Goal: Task Accomplishment & Management: Complete application form

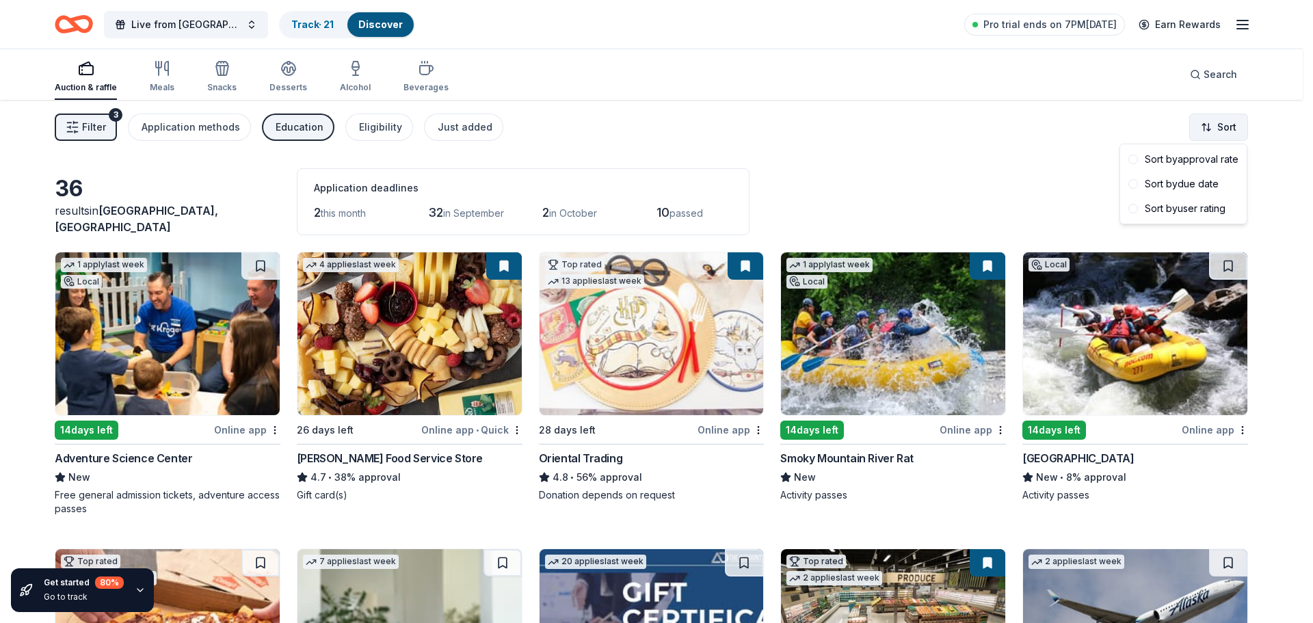
click at [1208, 124] on html "Live from [GEOGRAPHIC_DATA]: Valor 4 Veterans Benefiting Folds of Honor Track ·…" at bounding box center [656, 311] width 1313 height 623
click at [848, 192] on html "Live from Nashville: Valor 4 Veterans Benefiting Folds of Honor Track · 21 Disc…" at bounding box center [656, 311] width 1313 height 623
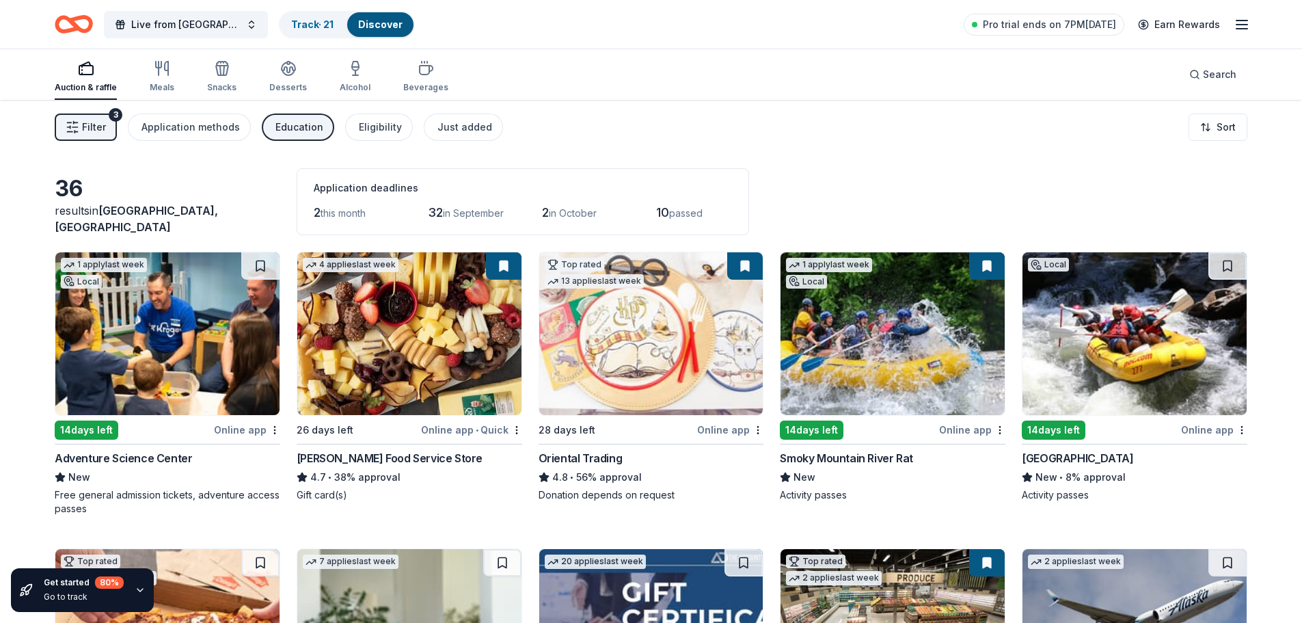
click at [411, 323] on img at bounding box center [409, 333] width 224 height 163
click at [744, 258] on button at bounding box center [745, 265] width 36 height 27
click at [759, 428] on html "Live from Nashville: Valor 4 Veterans Benefiting Folds of Honor Track · 21 Disc…" at bounding box center [651, 311] width 1302 height 623
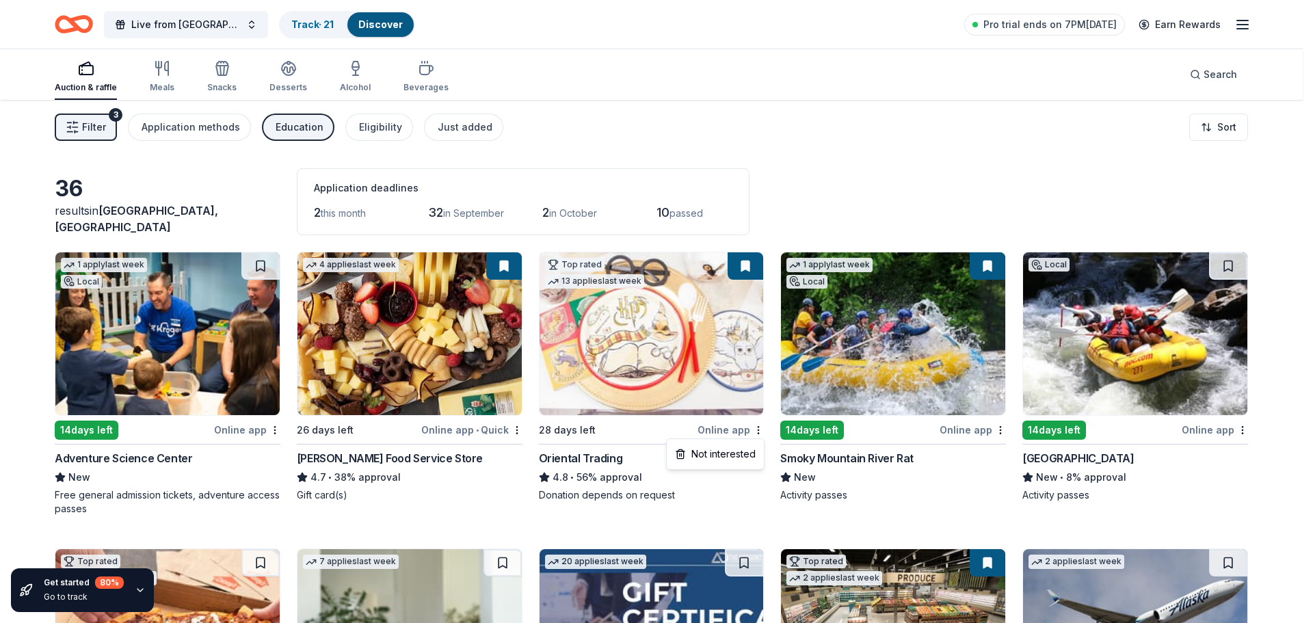
click at [651, 295] on html "Live from Nashville: Valor 4 Veterans Benefiting Folds of Honor Track · 21 Disc…" at bounding box center [656, 311] width 1313 height 623
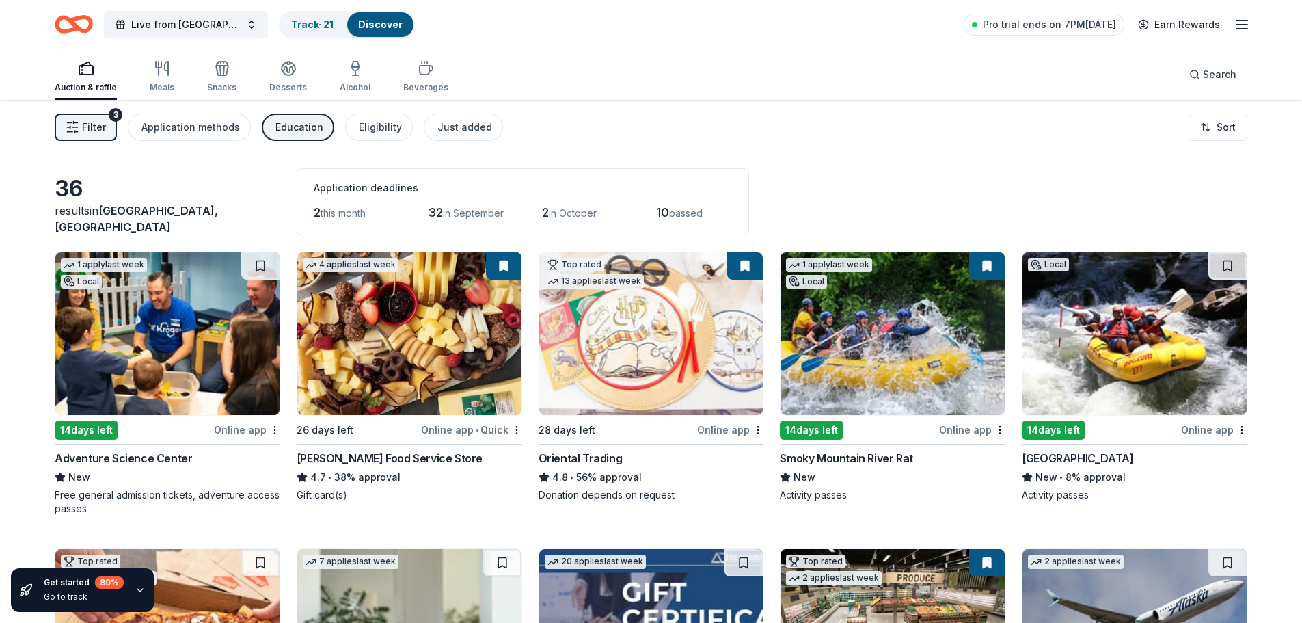
click at [651, 306] on img at bounding box center [651, 333] width 224 height 163
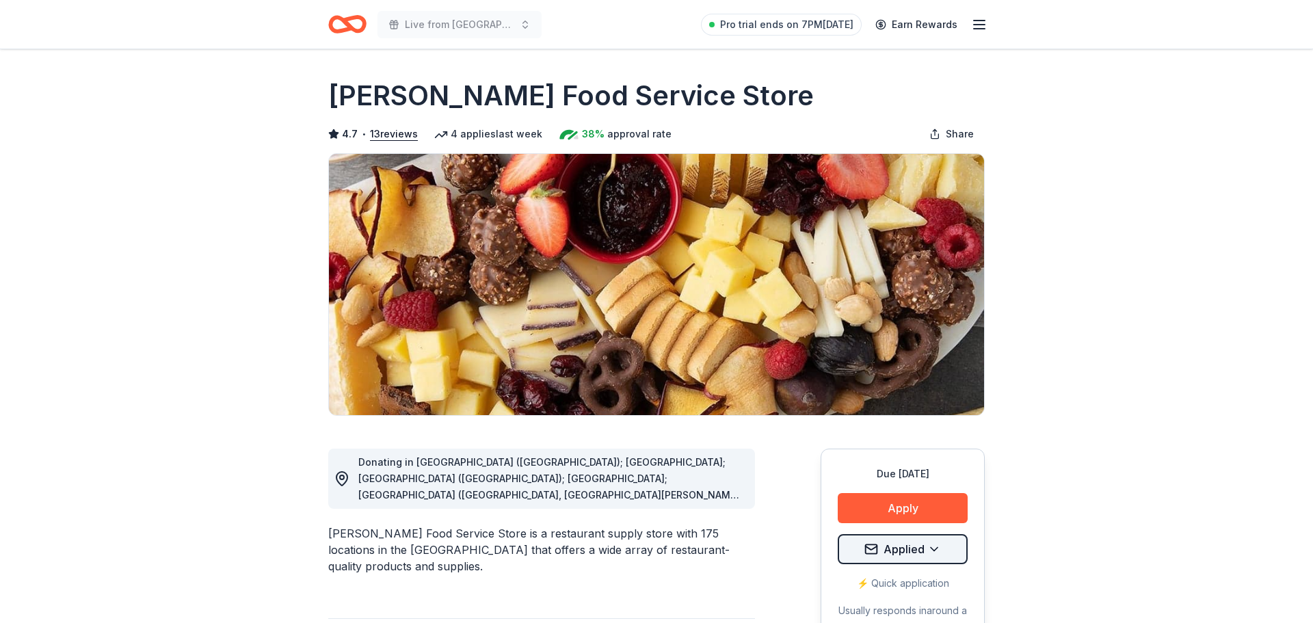
click at [932, 548] on html "Live from Nashville: Valor 4 Veterans Benefiting Folds of Honor Pro trial ends …" at bounding box center [656, 311] width 1313 height 623
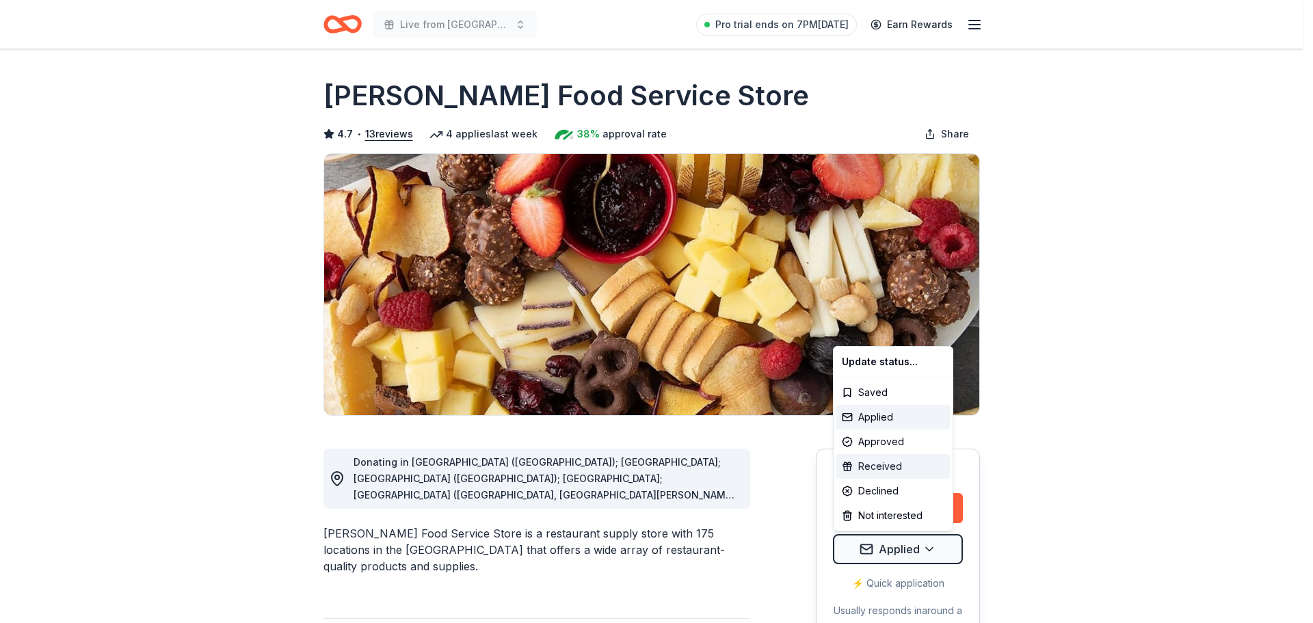
click at [882, 471] on div "Received" at bounding box center [892, 466] width 113 height 25
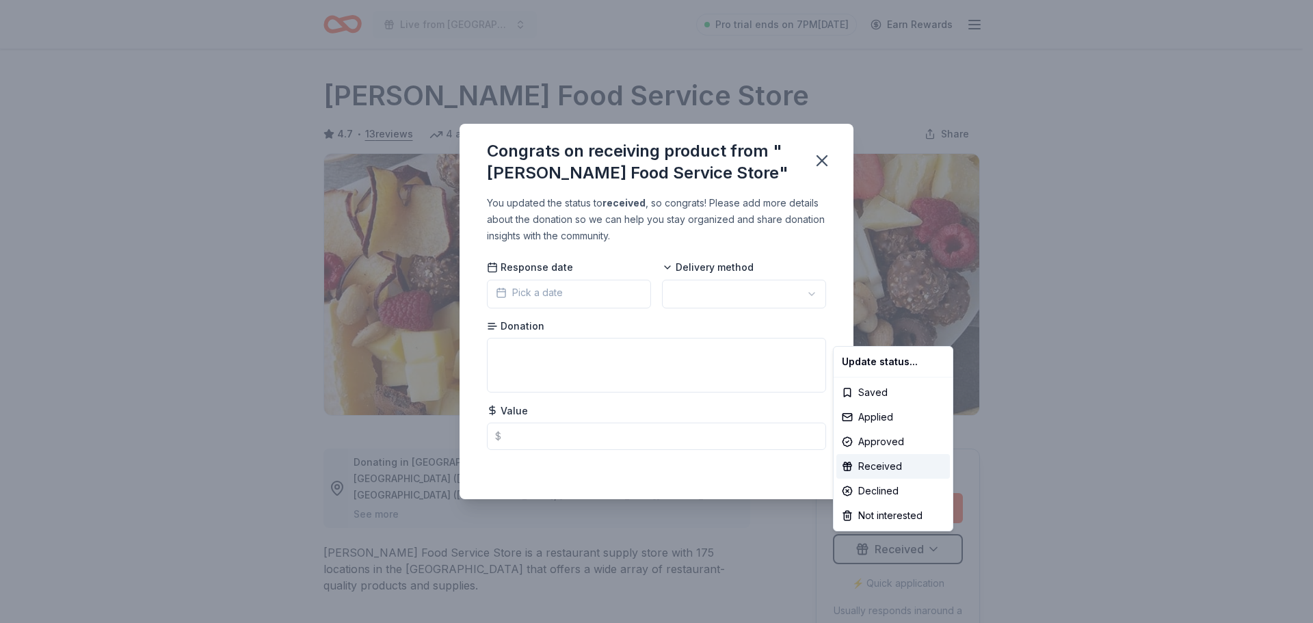
click at [600, 299] on html "Live from Nashville: Valor 4 Veterans Benefiting Folds of Honor Pro trial ends …" at bounding box center [656, 311] width 1313 height 623
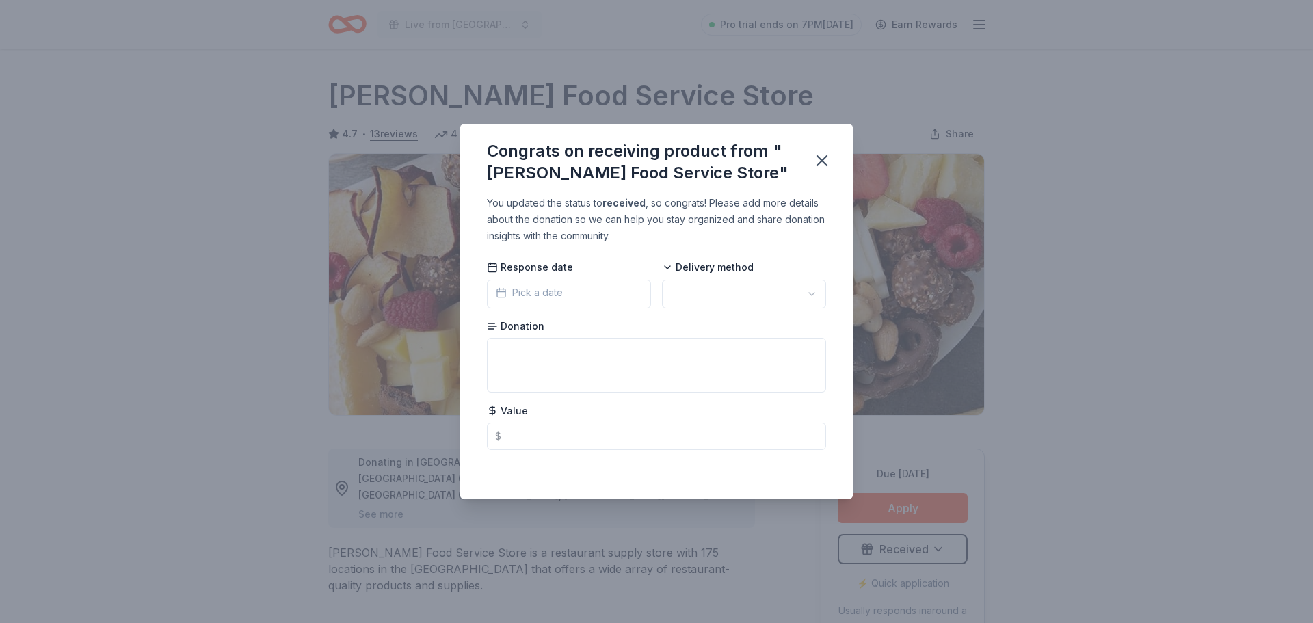
click at [541, 297] on span "Pick a date" at bounding box center [529, 292] width 67 height 16
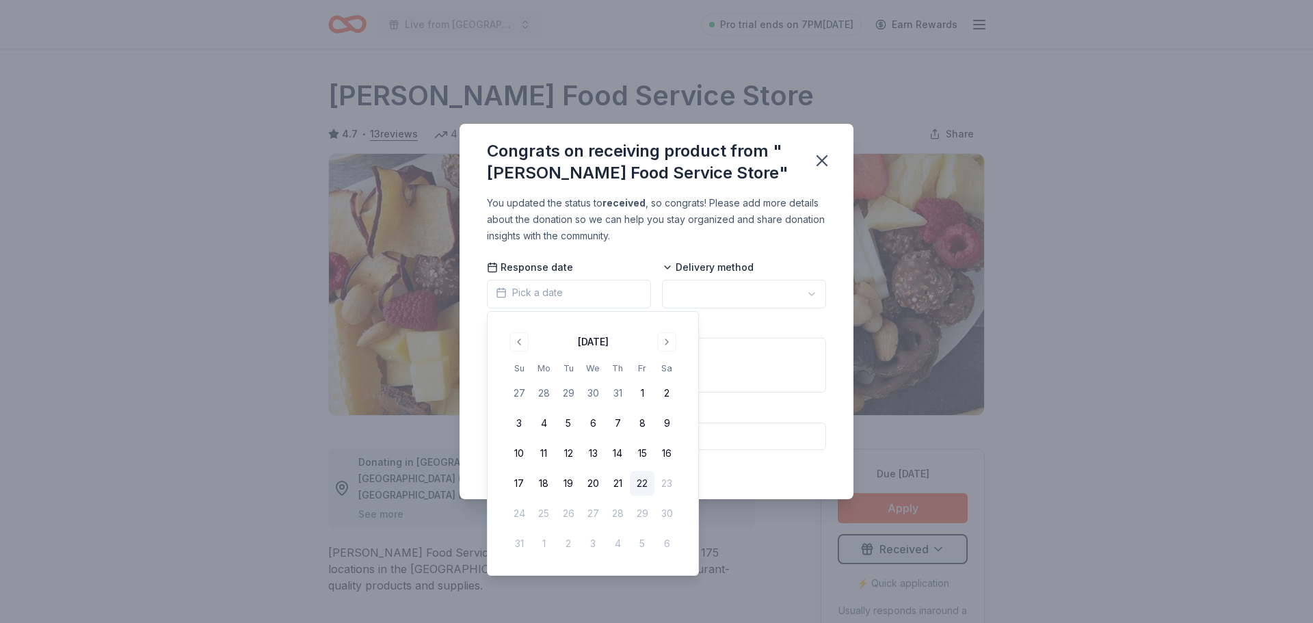
click at [643, 484] on button "22" at bounding box center [642, 483] width 25 height 25
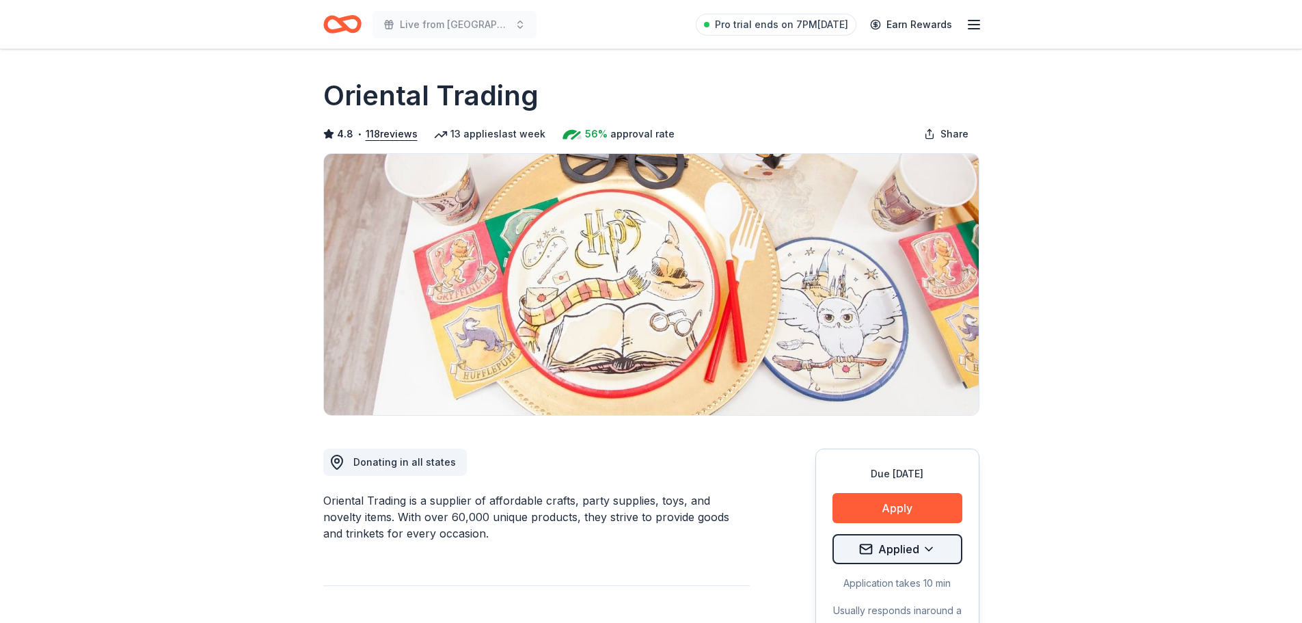
click at [929, 556] on html "Live from Nashville: Valor 4 Veterans Benefiting Folds of Honor Pro trial ends …" at bounding box center [651, 311] width 1302 height 623
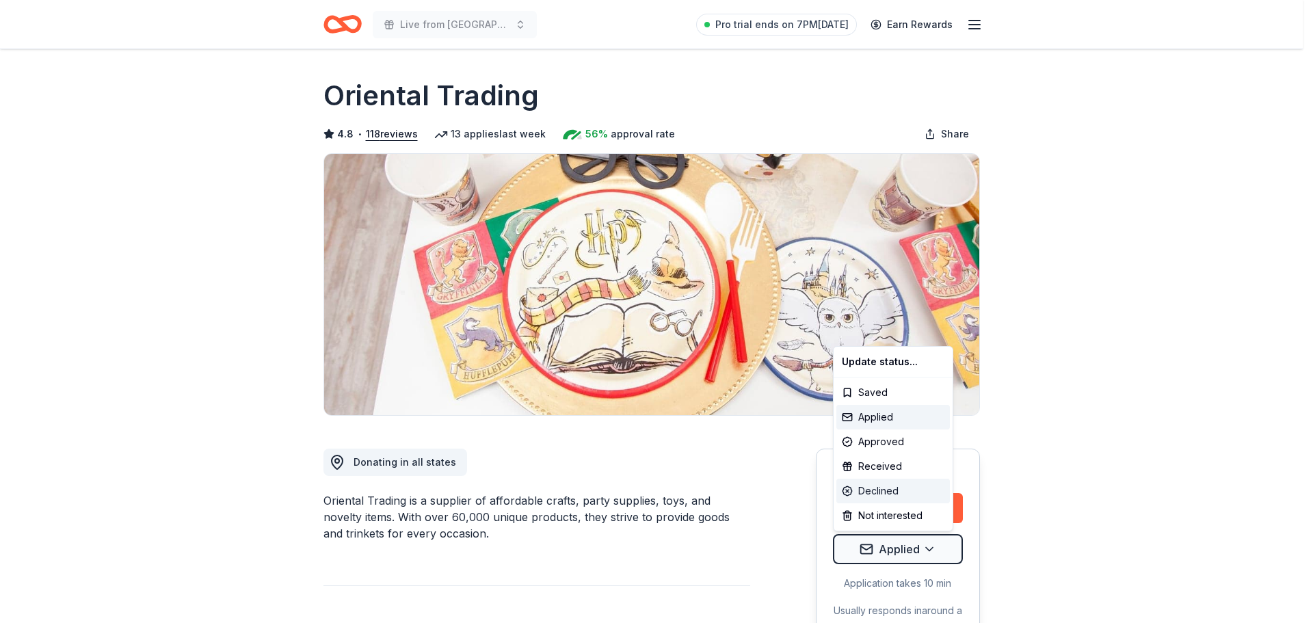
click at [889, 496] on div "Declined" at bounding box center [892, 491] width 113 height 25
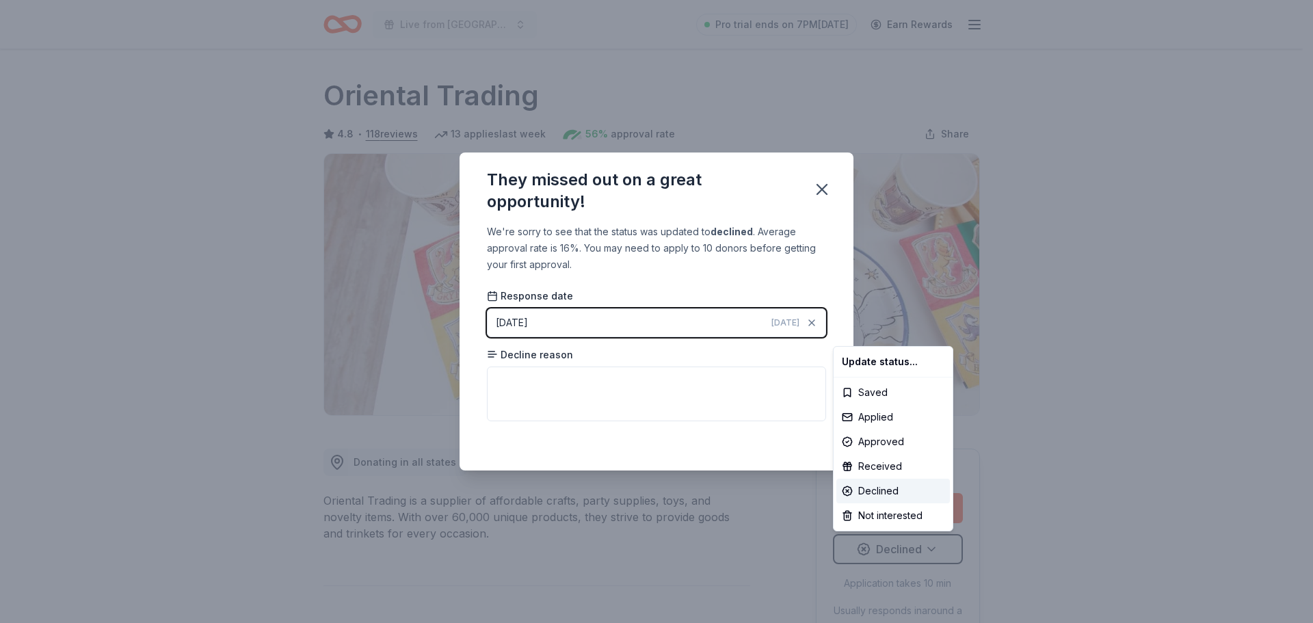
click at [760, 389] on html "Live from Nashville: Valor 4 Veterans Benefiting Folds of Honor Pro trial ends …" at bounding box center [656, 311] width 1313 height 623
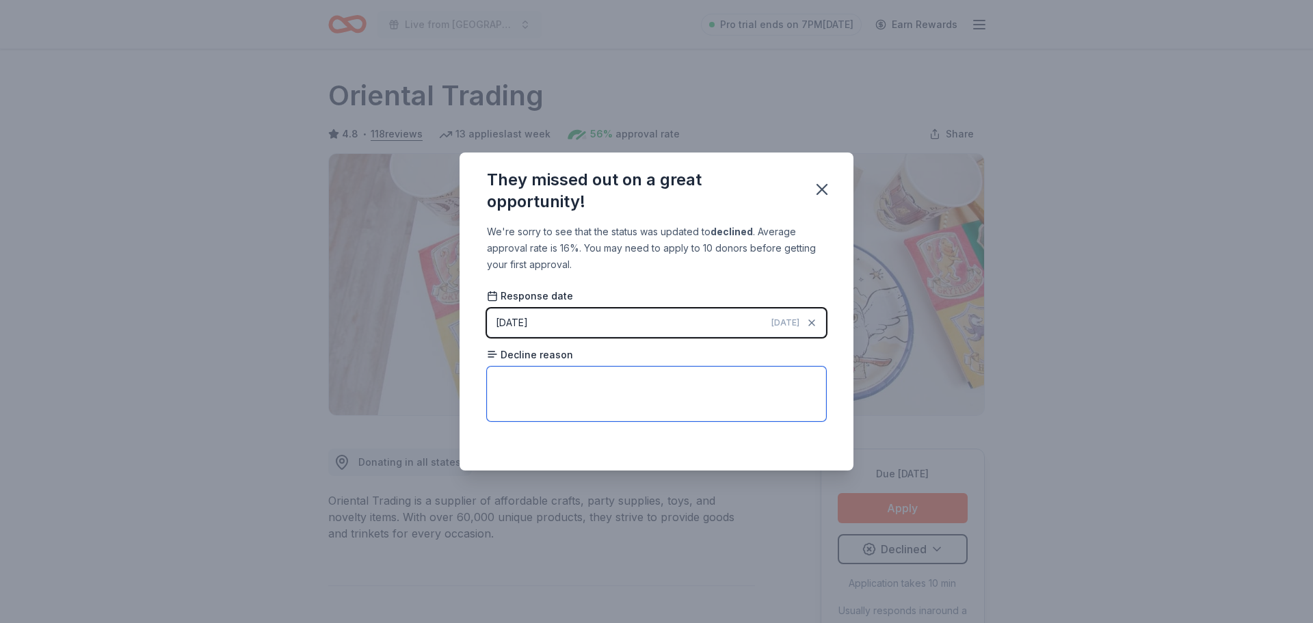
click at [763, 392] on textarea at bounding box center [656, 393] width 339 height 55
click at [705, 392] on textarea "No reason given." at bounding box center [656, 393] width 339 height 55
type textarea "No reason given."
click at [821, 193] on icon "button" at bounding box center [821, 189] width 19 height 19
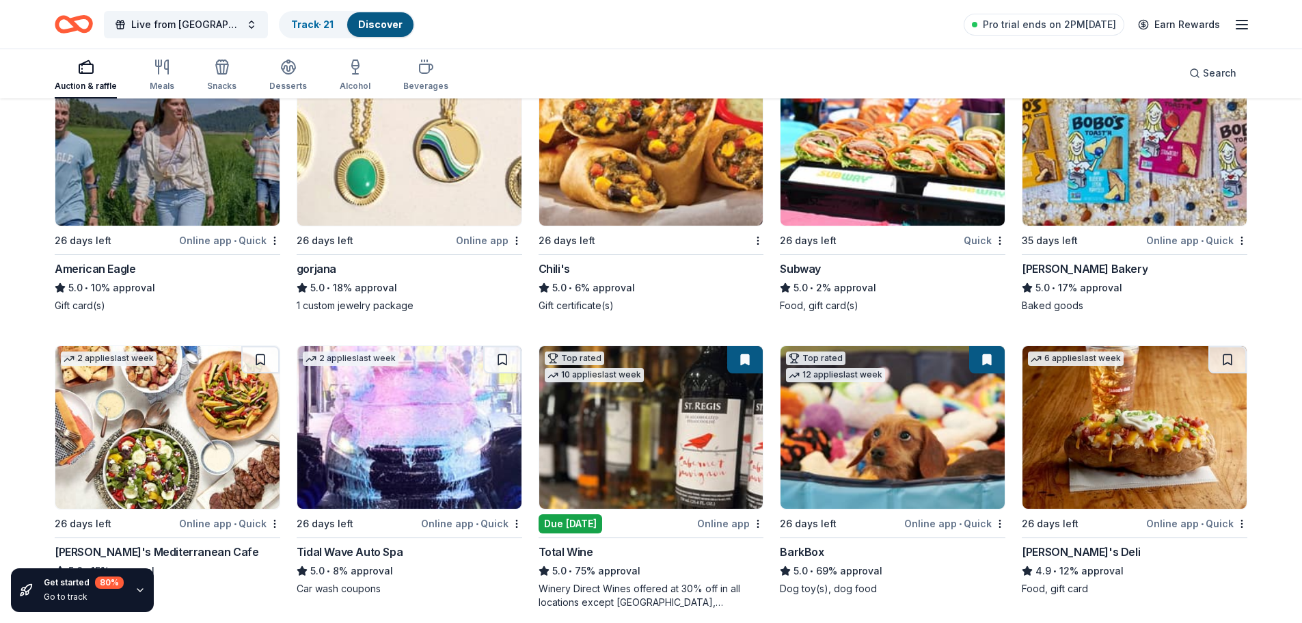
scroll to position [455, 0]
